Goal: Ask a question

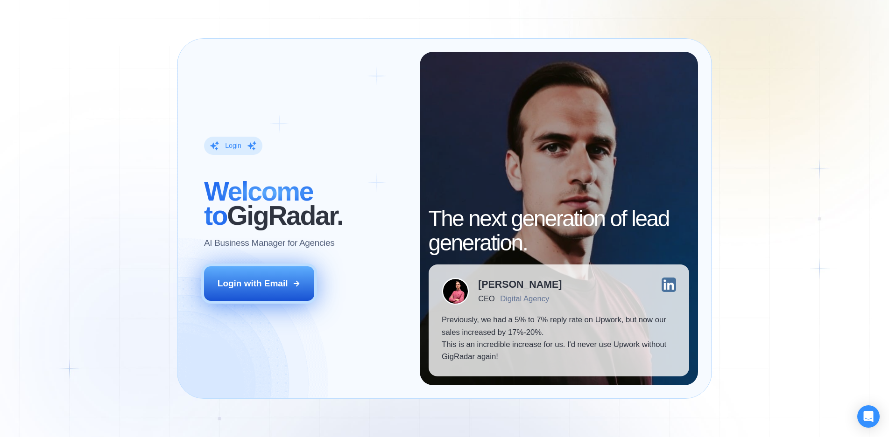
click at [255, 274] on button "Login with Email" at bounding box center [259, 284] width 110 height 35
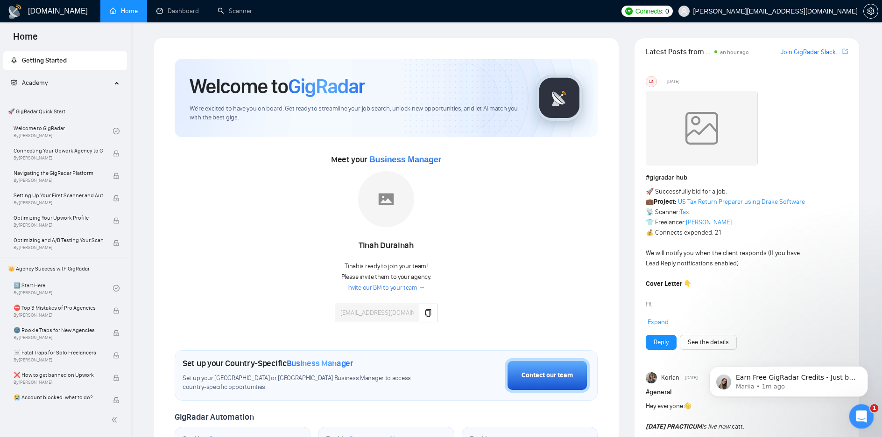
click at [859, 411] on icon "Open Intercom Messenger" at bounding box center [859, 415] width 15 height 15
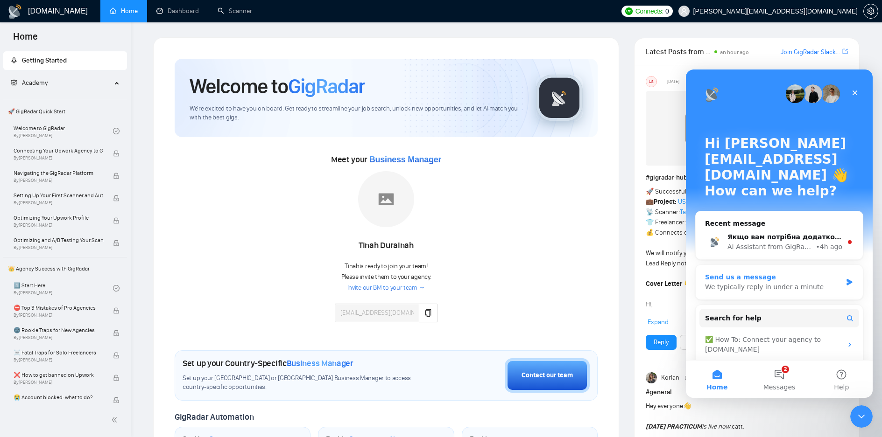
click at [763, 273] on div "Send us a message We typically reply in under a minute" at bounding box center [773, 283] width 137 height 20
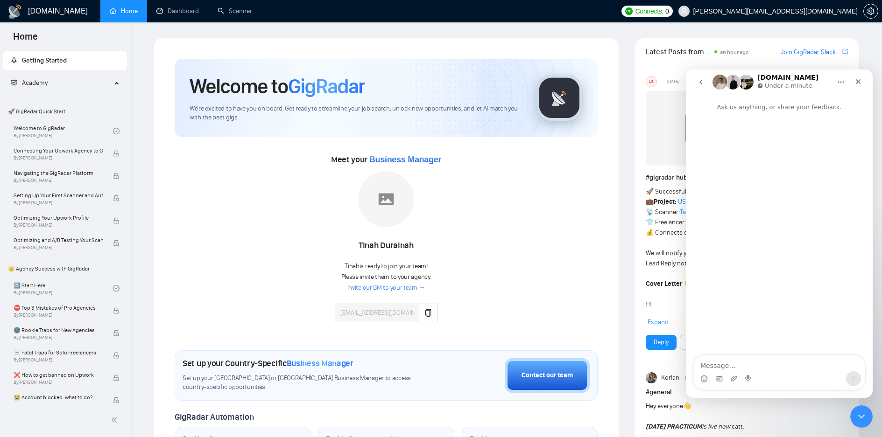
click at [724, 360] on textarea "Message…" at bounding box center [779, 364] width 171 height 16
type textarea "L"
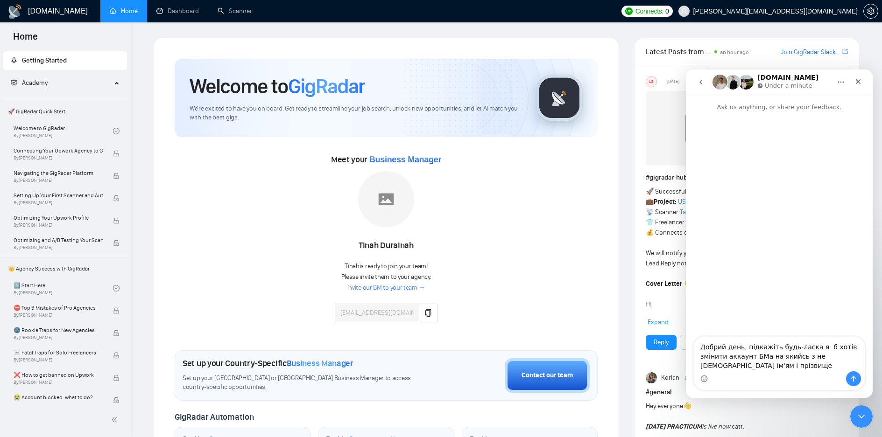
type textarea "Добрий день, підкажіть будь-ласка я б хотів змінити аккаунт БМа на якийсь з не …"
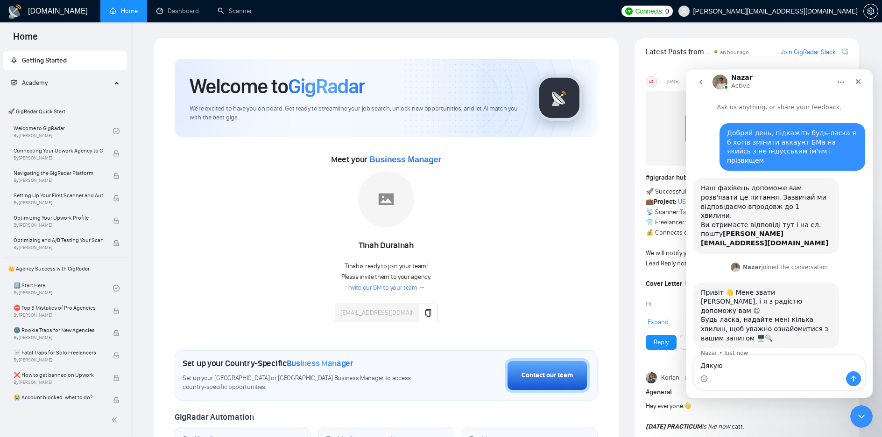
type textarea "Дякую!"
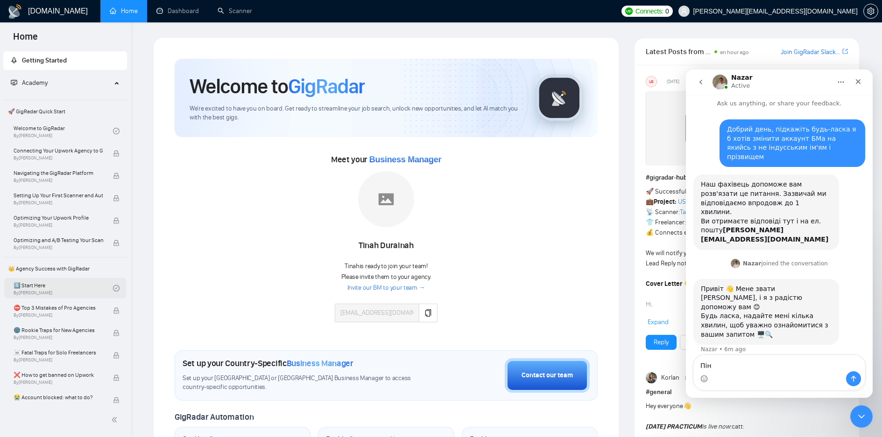
type textarea "Пінг"
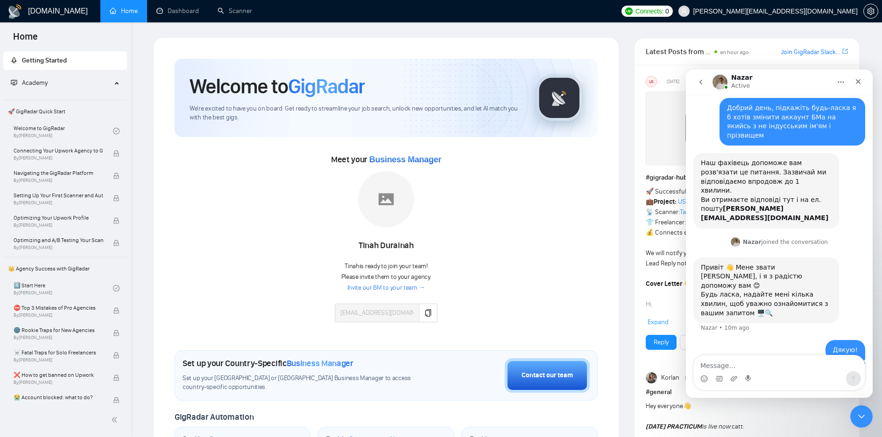
type textarea ","
type textarea "?"
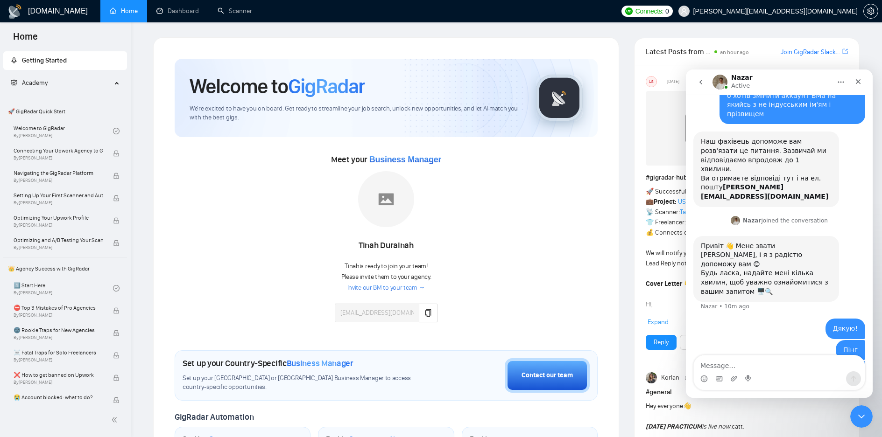
click at [697, 84] on icon "go back" at bounding box center [700, 81] width 7 height 7
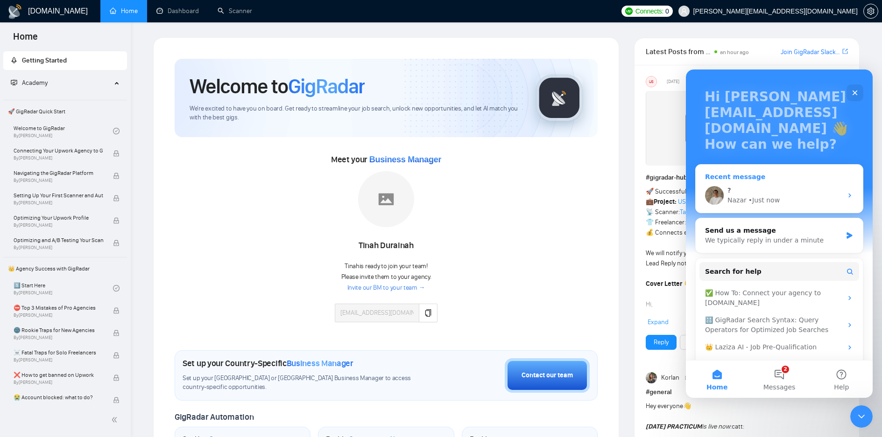
scroll to position [53, 0]
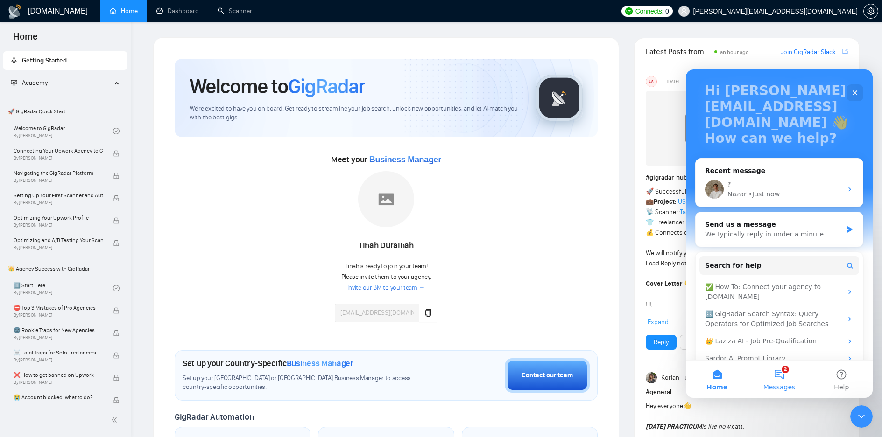
click at [772, 369] on button "2 Messages" at bounding box center [779, 379] width 62 height 37
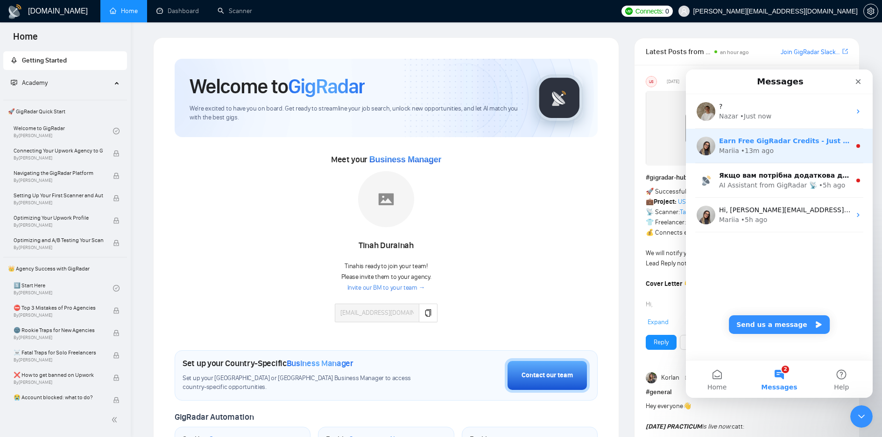
click at [781, 151] on div "Mariia • 13m ago" at bounding box center [785, 151] width 132 height 10
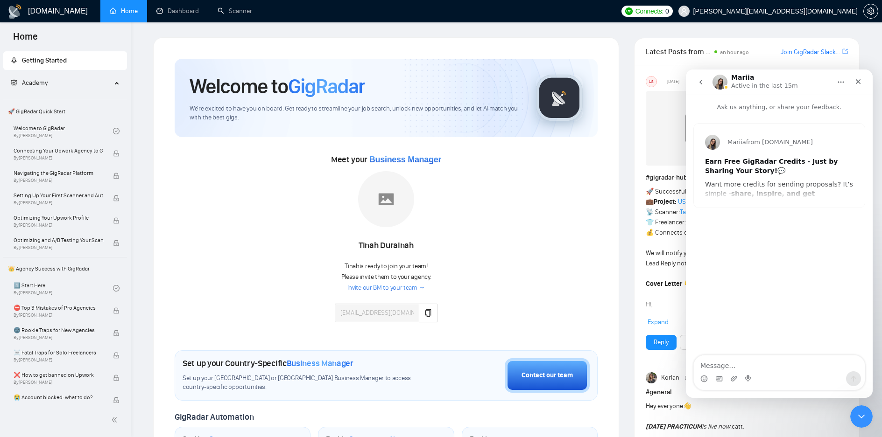
click at [703, 83] on icon "go back" at bounding box center [700, 81] width 7 height 7
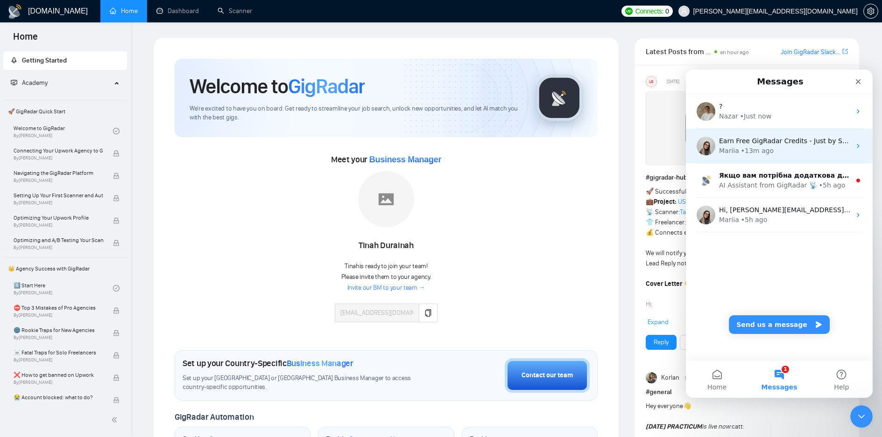
click at [760, 150] on div "• 13m ago" at bounding box center [757, 151] width 33 height 10
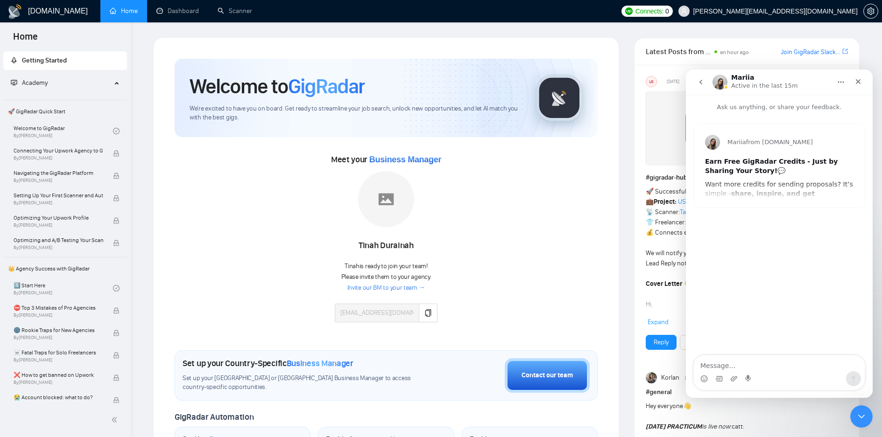
click at [750, 199] on div "Mariia from [DOMAIN_NAME] Earn Free GigRadar Credits - Just by Sharing Your Sto…" at bounding box center [779, 166] width 171 height 84
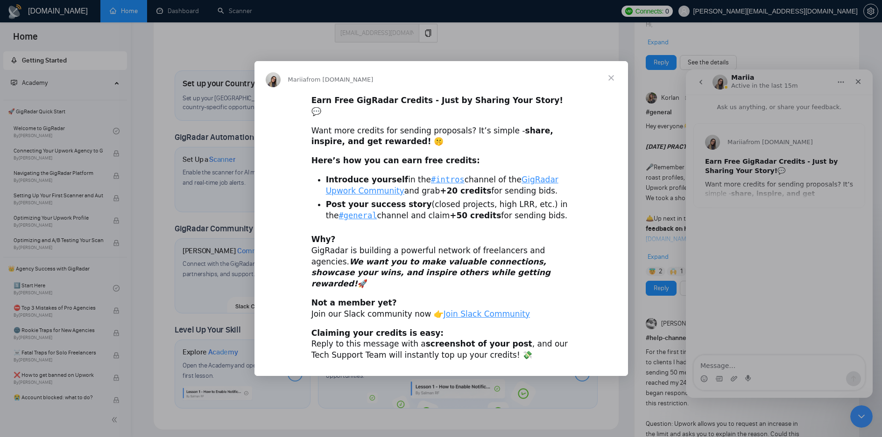
scroll to position [47, 0]
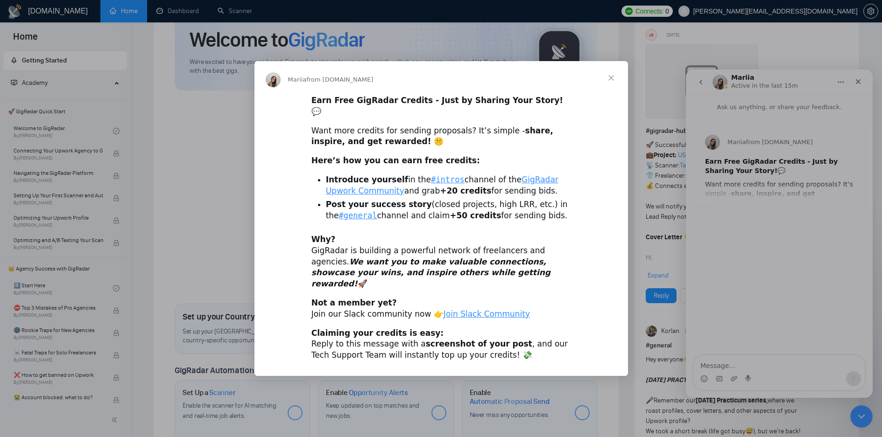
click at [618, 94] on span "Close" at bounding box center [611, 78] width 34 height 34
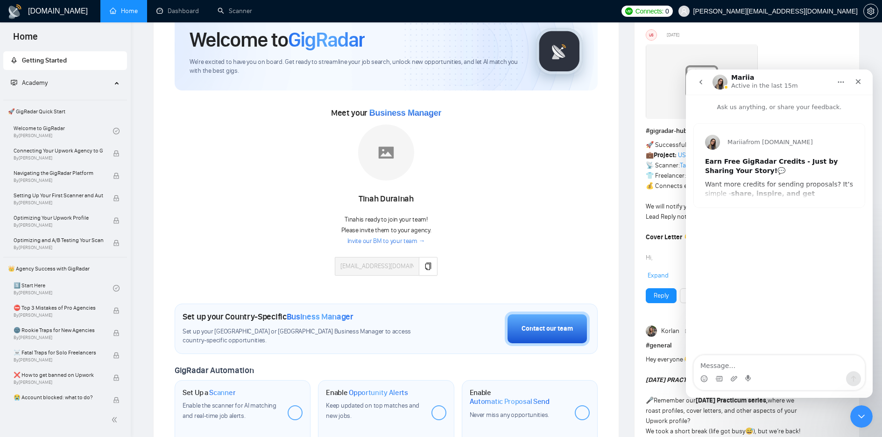
click at [701, 86] on button "go back" at bounding box center [701, 82] width 18 height 18
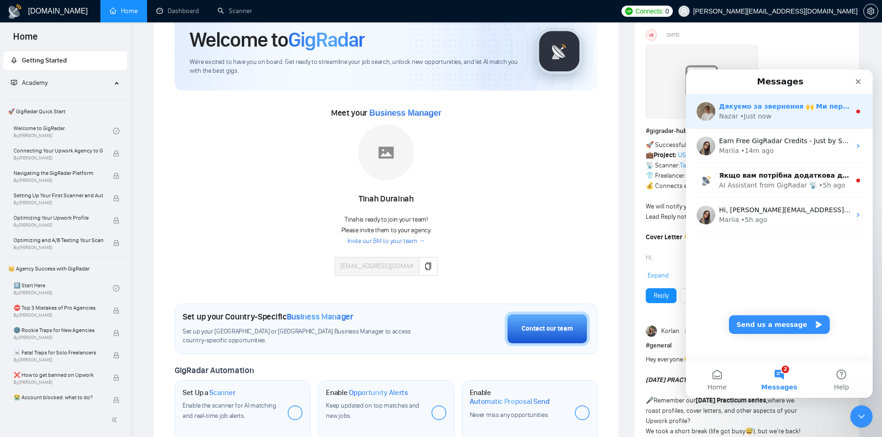
click at [736, 113] on div "[PERSON_NAME] • Just now" at bounding box center [785, 117] width 132 height 10
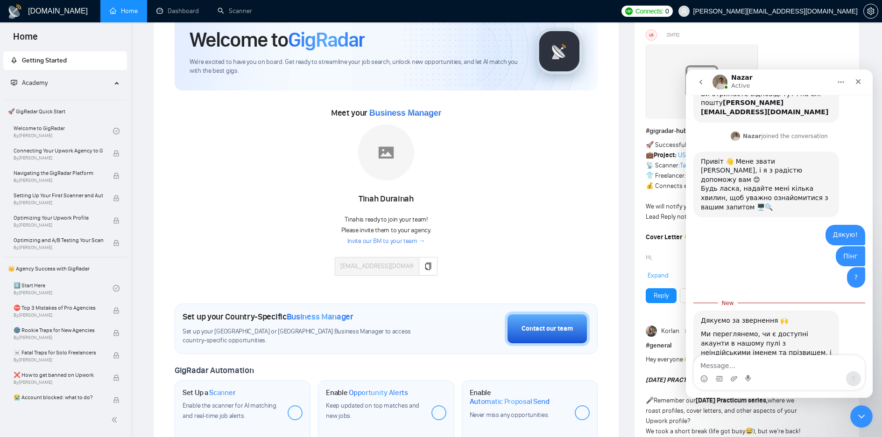
scroll to position [131, 0]
click at [735, 365] on textarea "Message…" at bounding box center [779, 364] width 171 height 16
type textarea "Дякую"
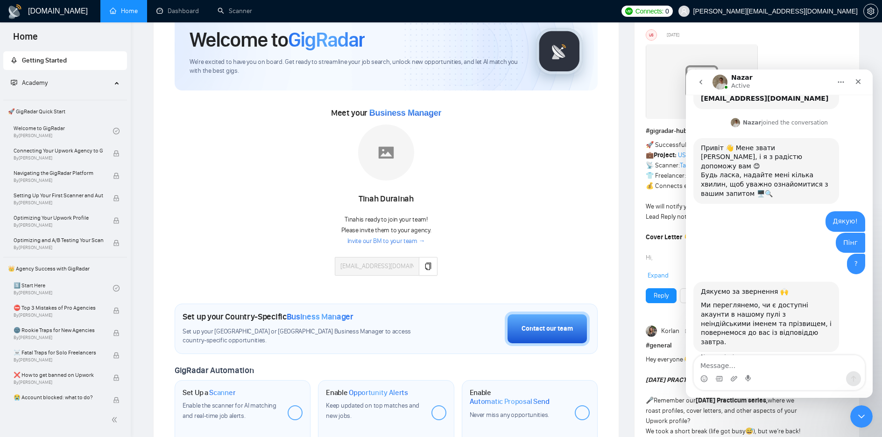
click at [836, 80] on button "Home" at bounding box center [841, 82] width 18 height 18
click at [788, 84] on div "Nazar Active" at bounding box center [771, 82] width 119 height 16
click at [700, 86] on button "go back" at bounding box center [701, 82] width 18 height 18
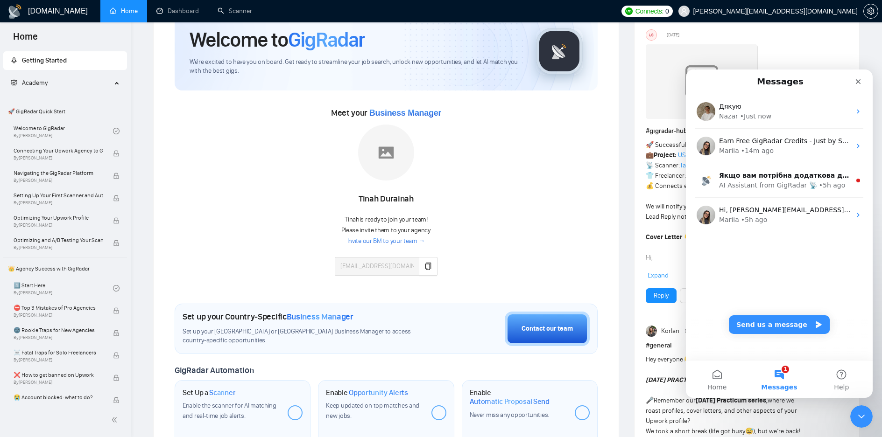
scroll to position [0, 0]
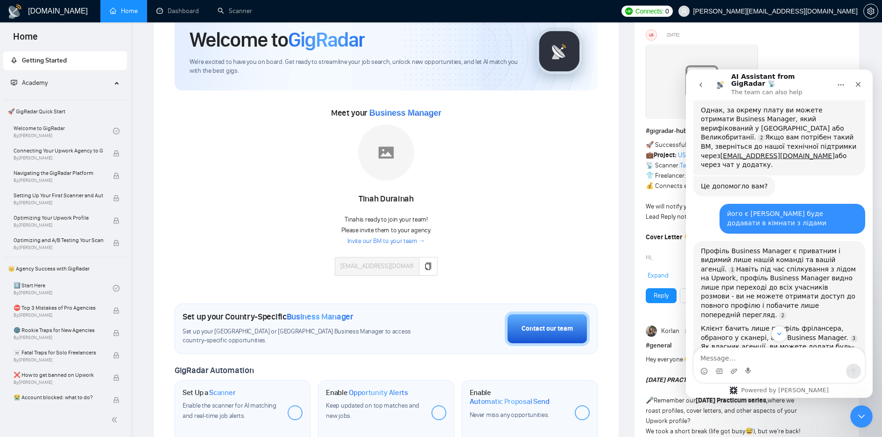
scroll to position [358, 0]
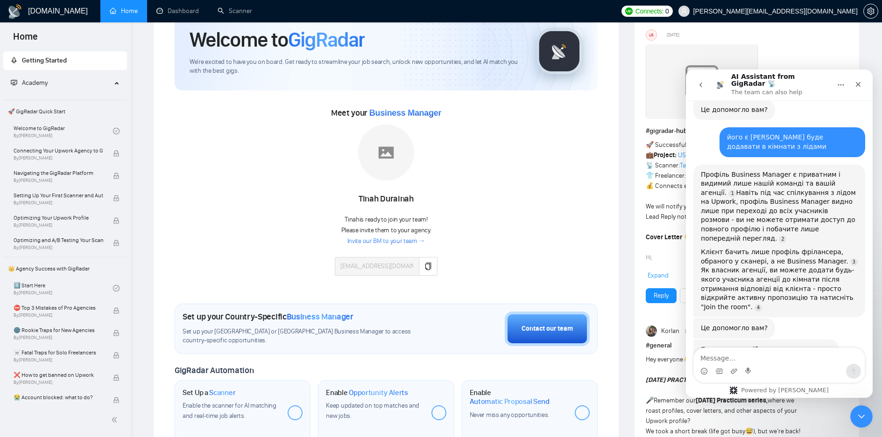
click at [703, 83] on icon "go back" at bounding box center [700, 84] width 7 height 7
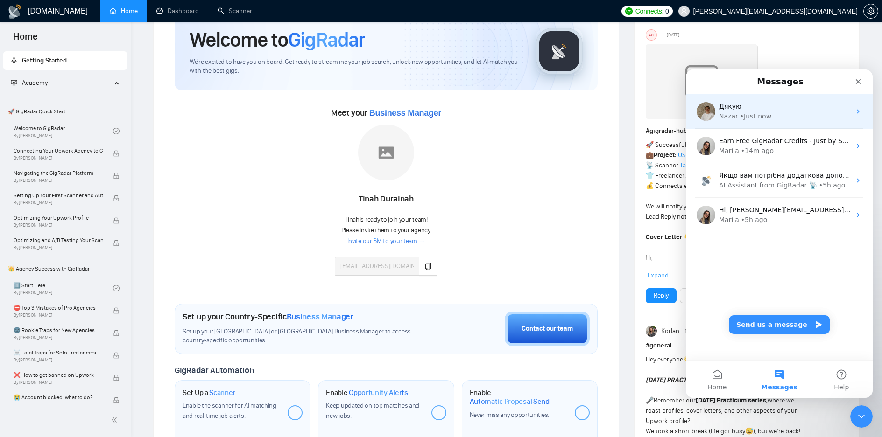
click at [755, 111] on div "Дякую" at bounding box center [785, 107] width 132 height 10
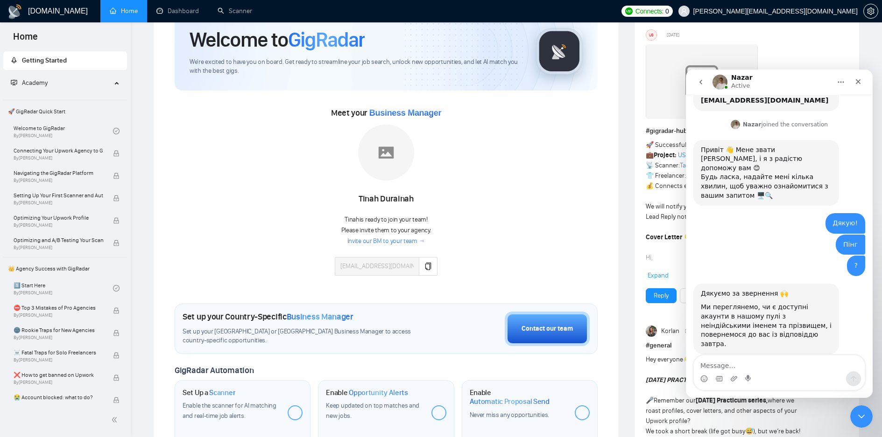
click at [729, 366] on textarea "Message…" at bounding box center [779, 364] width 171 height 16
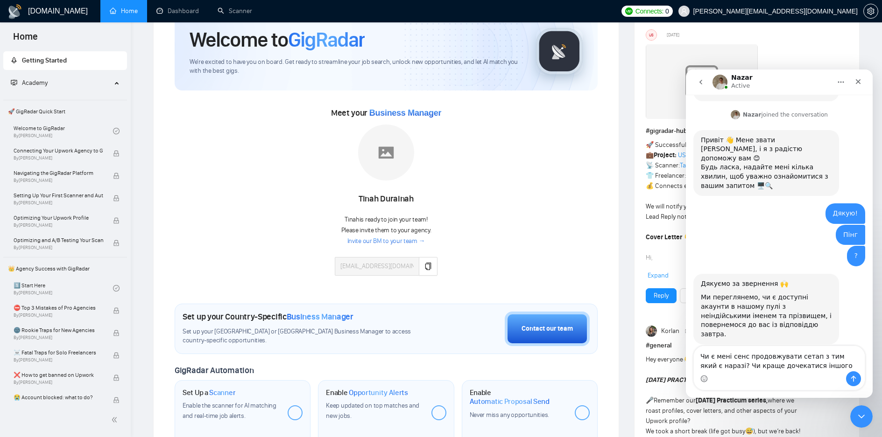
type textarea "Чи є мені сенс продовжувати сетап з тим який є наразі? Чи краще дочекатися іншо…"
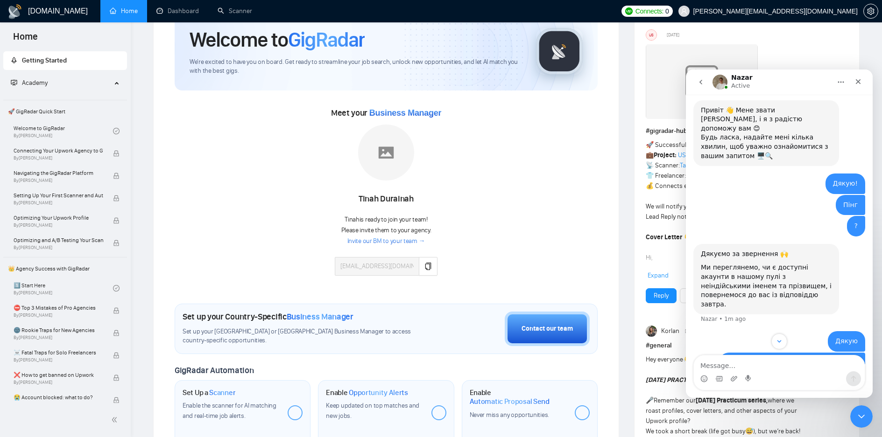
scroll to position [183, 0]
click at [862, 76] on div "Close" at bounding box center [858, 81] width 17 height 17
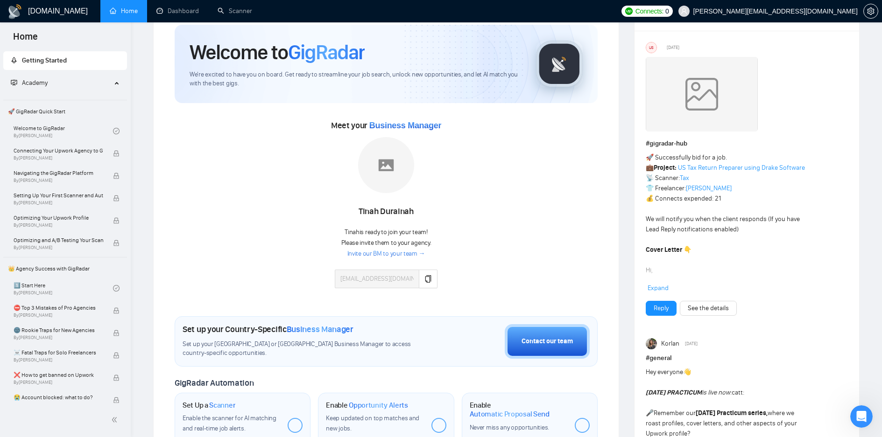
scroll to position [280, 0]
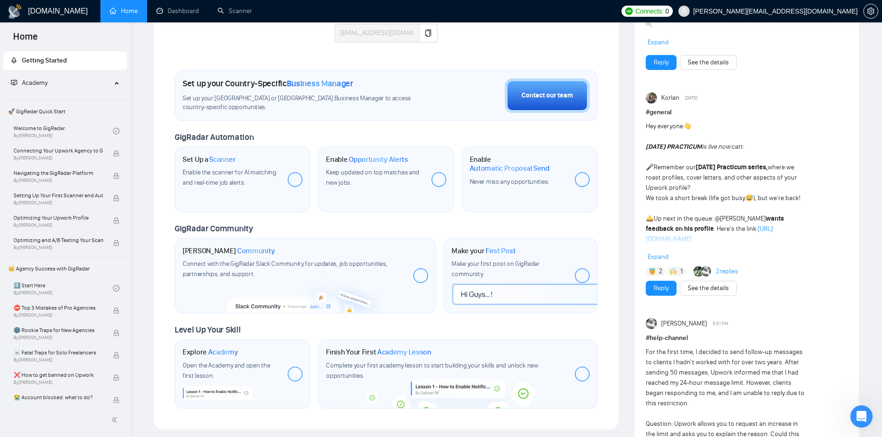
click at [293, 178] on div at bounding box center [295, 179] width 15 height 15
click at [227, 174] on span "Enable the scanner for AI matching and real-time job alerts." at bounding box center [230, 178] width 94 height 18
click at [291, 179] on div at bounding box center [295, 179] width 15 height 15
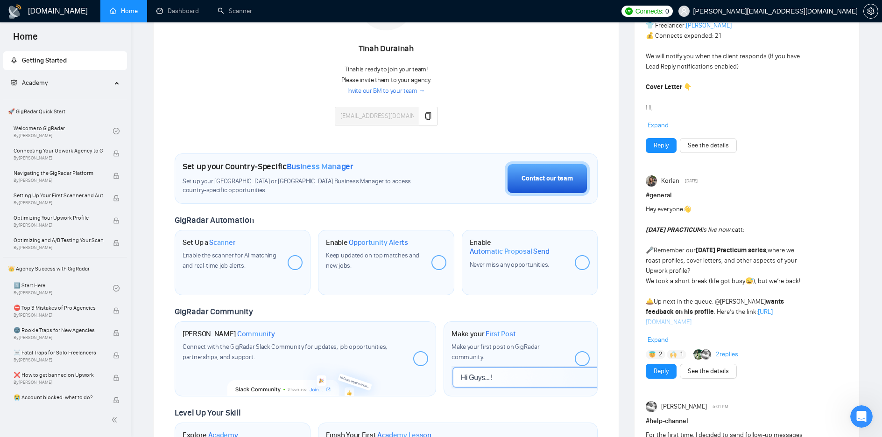
scroll to position [187, 0]
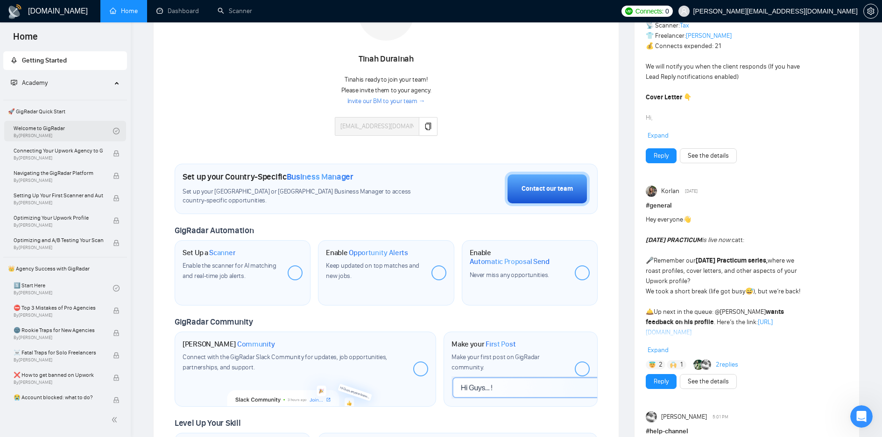
click at [42, 131] on link "Welcome to GigRadar By [PERSON_NAME]" at bounding box center [63, 131] width 99 height 21
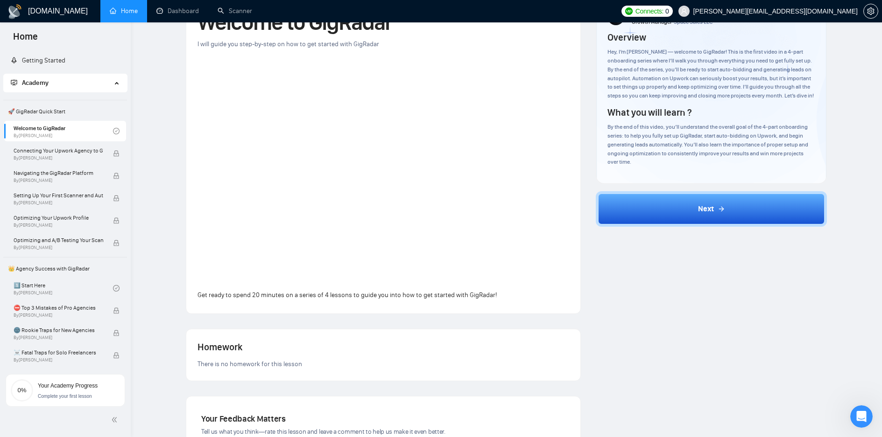
scroll to position [40, 0]
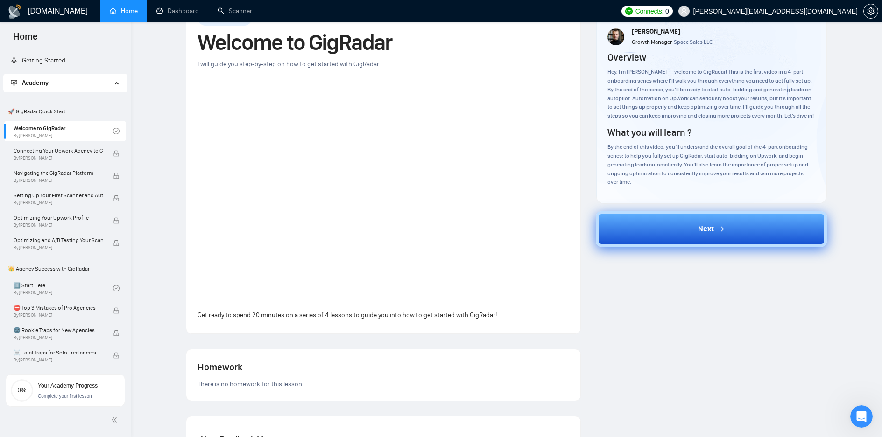
click at [697, 223] on button "Next" at bounding box center [711, 228] width 231 height 35
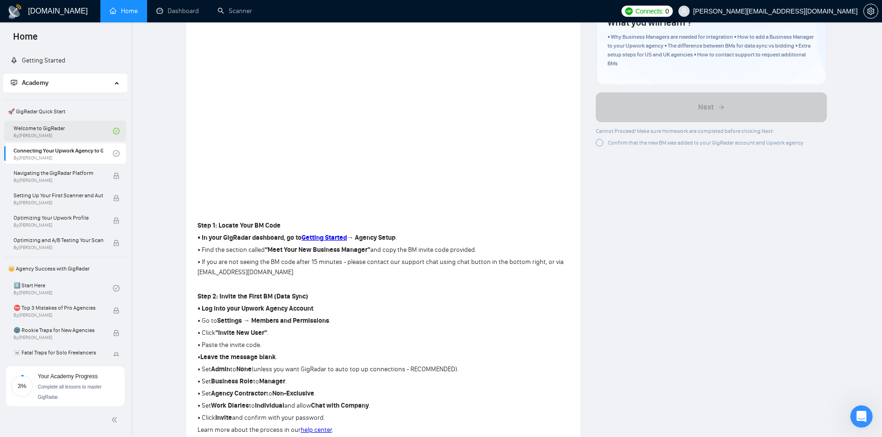
scroll to position [133, 0]
